Goal: Find specific page/section: Find specific page/section

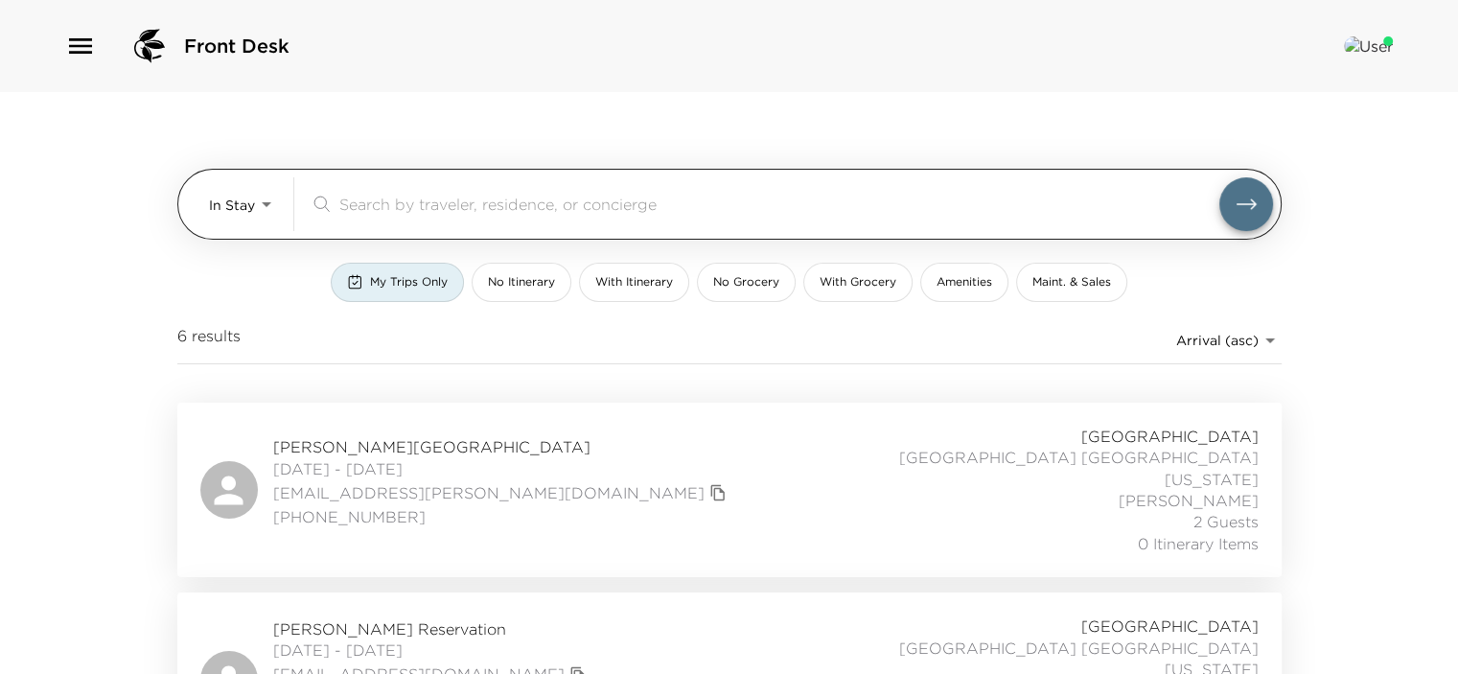
click at [282, 208] on div "In Stay In-Stay ​" at bounding box center [741, 204] width 1064 height 54
click at [268, 200] on body "Front Desk In Stay In-Stay ​ My Trips Only No Itinerary With Itinerary No Groce…" at bounding box center [736, 337] width 1473 height 674
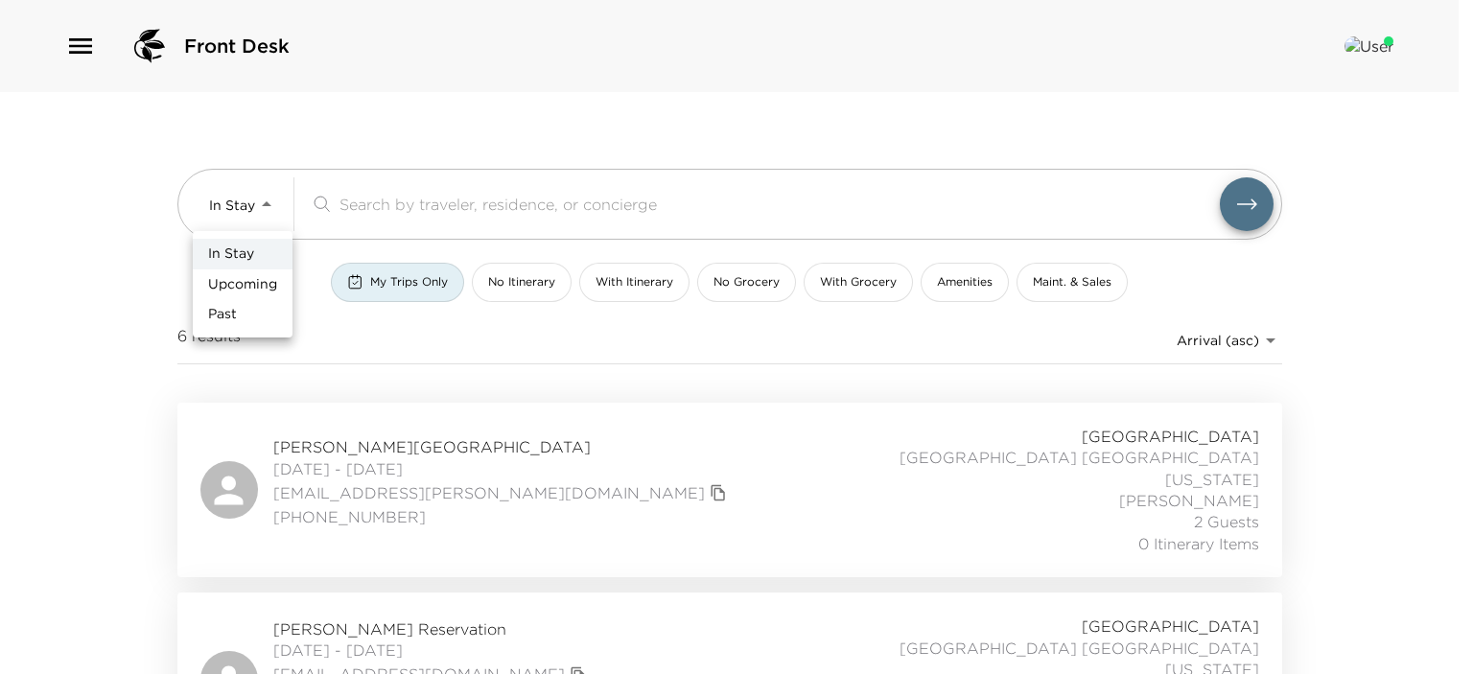
click at [243, 291] on span "Upcoming" at bounding box center [242, 284] width 69 height 19
type input "Upcoming"
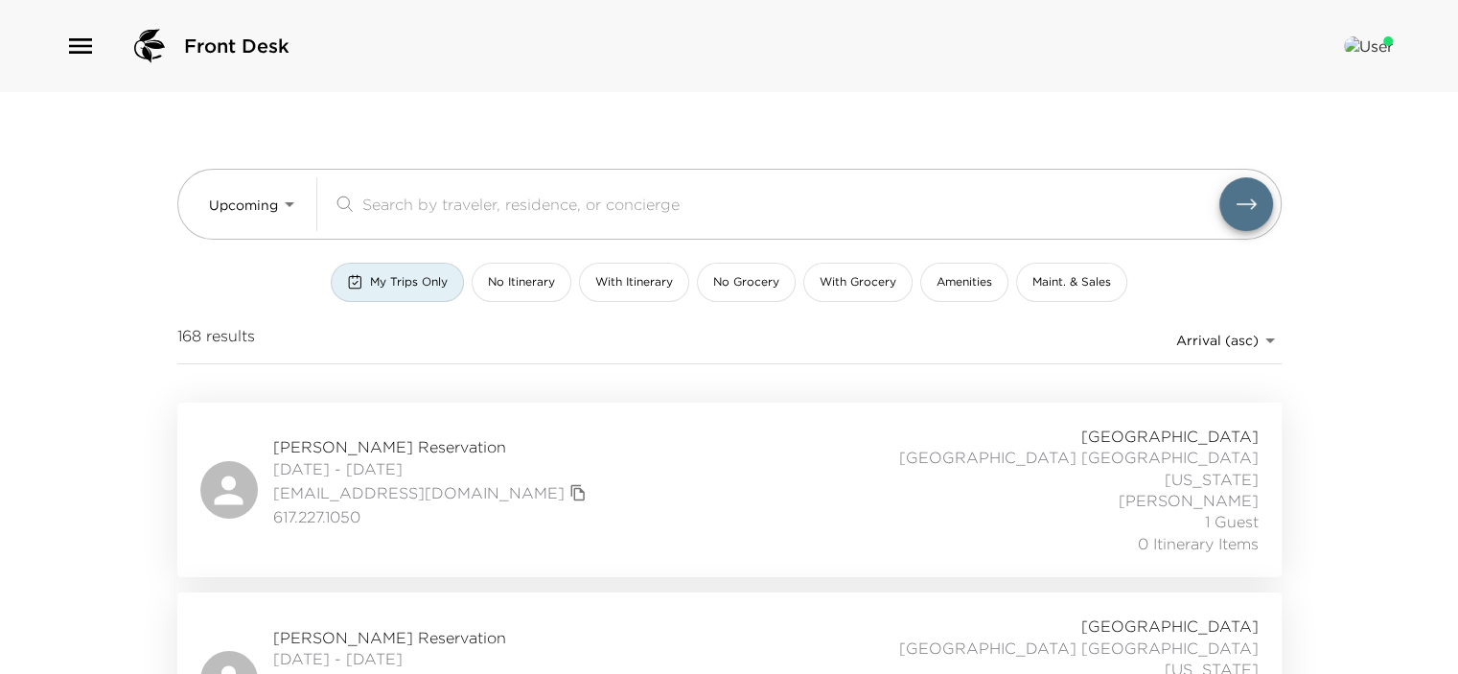
click at [411, 291] on button "My Trips Only" at bounding box center [397, 282] width 133 height 39
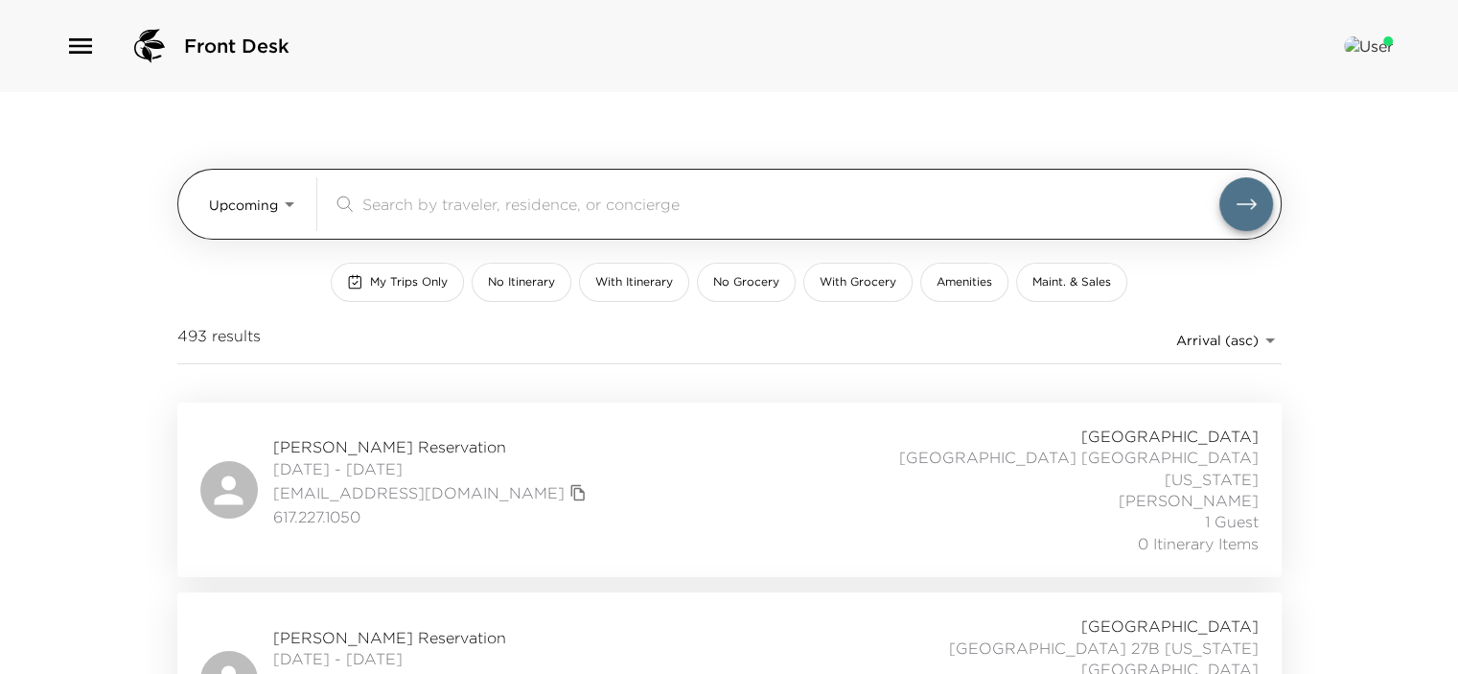
click at [414, 206] on input "search" at bounding box center [790, 204] width 857 height 22
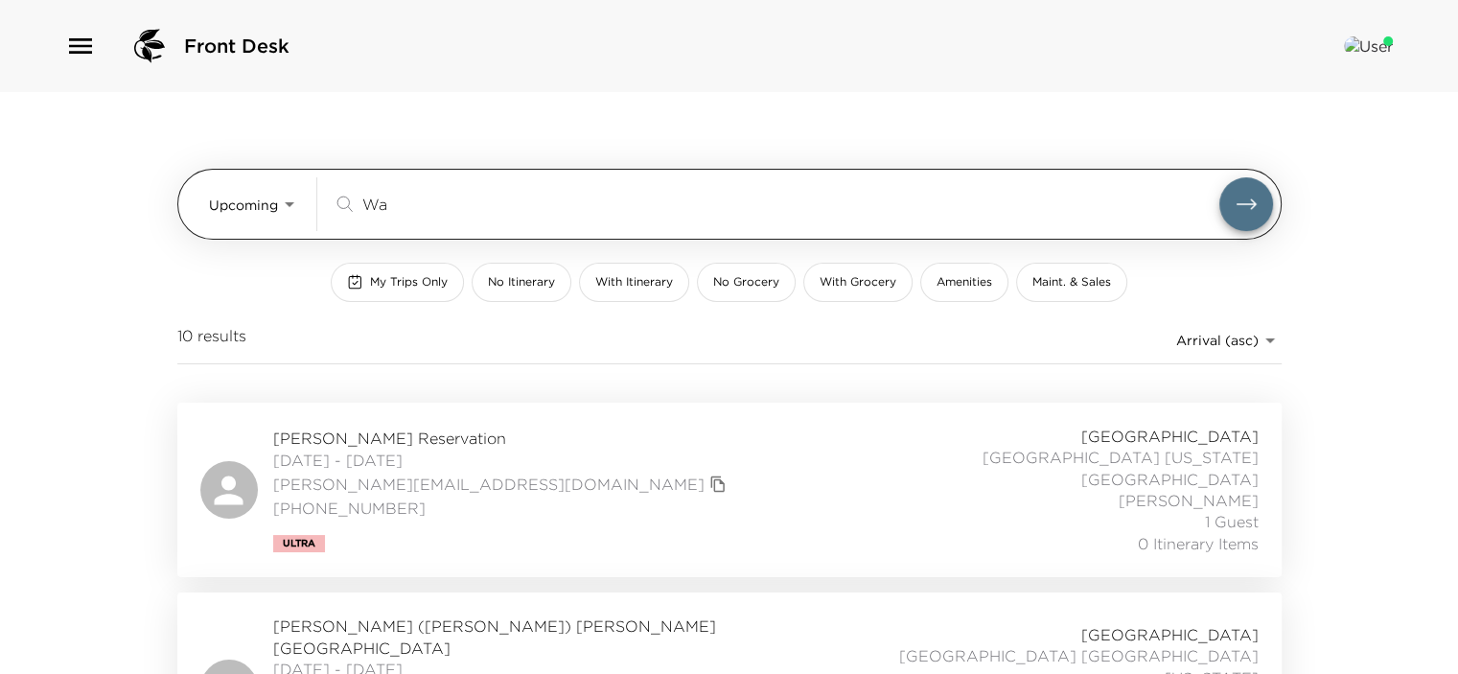
type input "W"
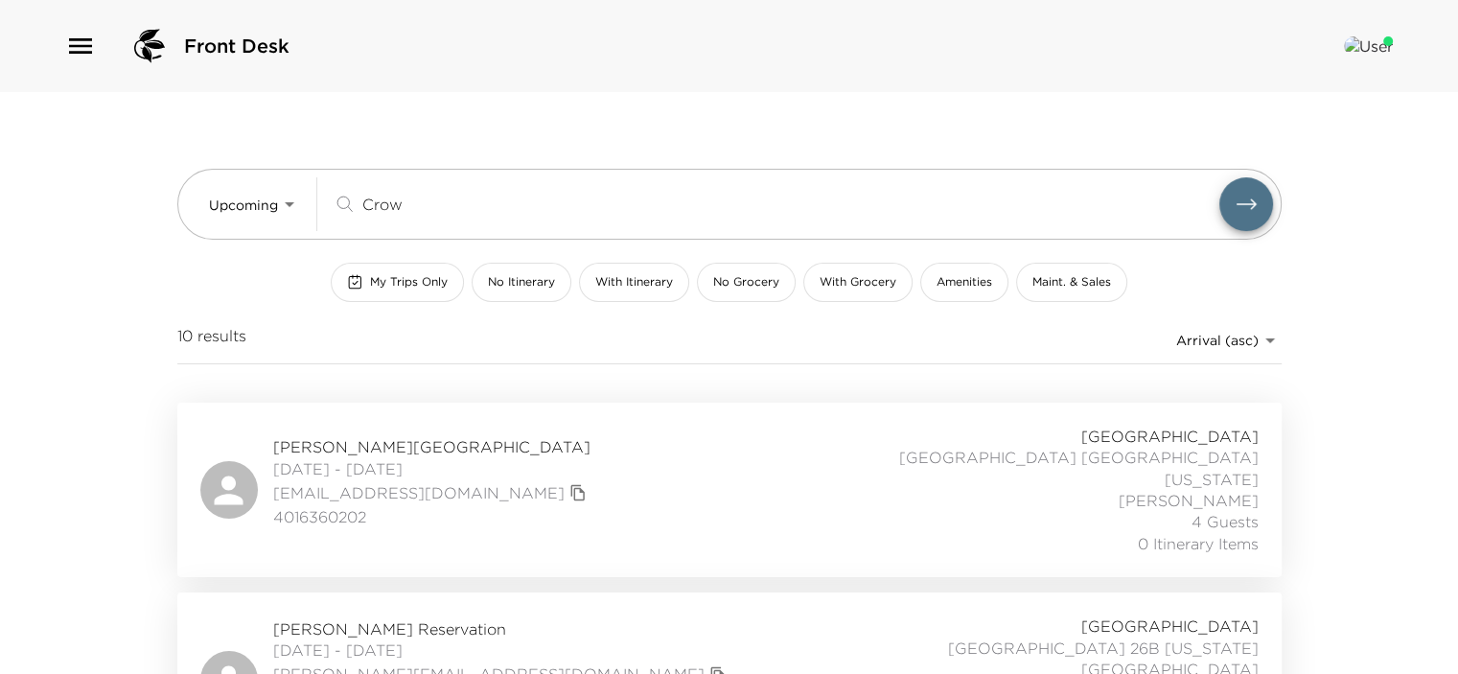
click at [1220, 177] on button "submit" at bounding box center [1247, 204] width 54 height 54
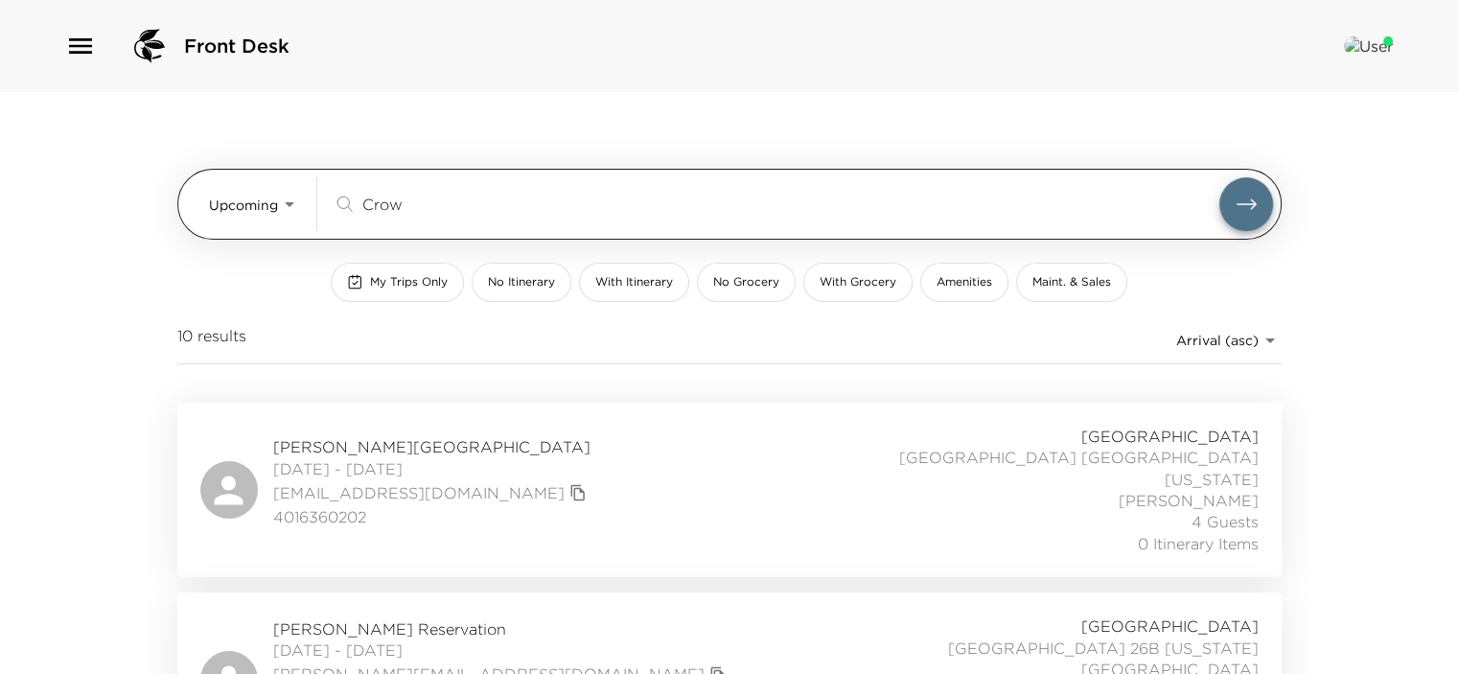
click at [1245, 198] on icon "submit" at bounding box center [1246, 204] width 23 height 23
click at [423, 203] on input "Crow" at bounding box center [790, 204] width 857 height 22
type input "C"
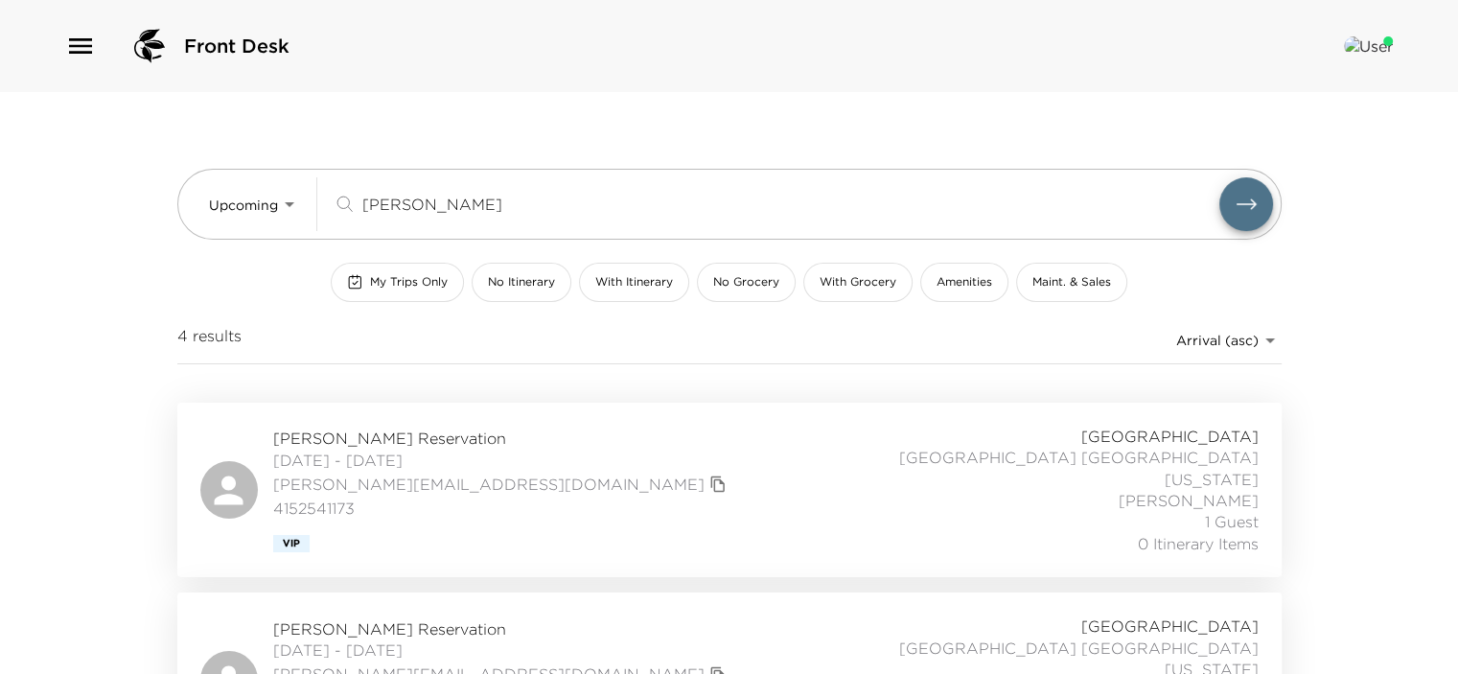
type input "[PERSON_NAME]"
click at [709, 486] on icon "copy primary member email" at bounding box center [717, 484] width 17 height 17
